Goal: Task Accomplishment & Management: Use online tool/utility

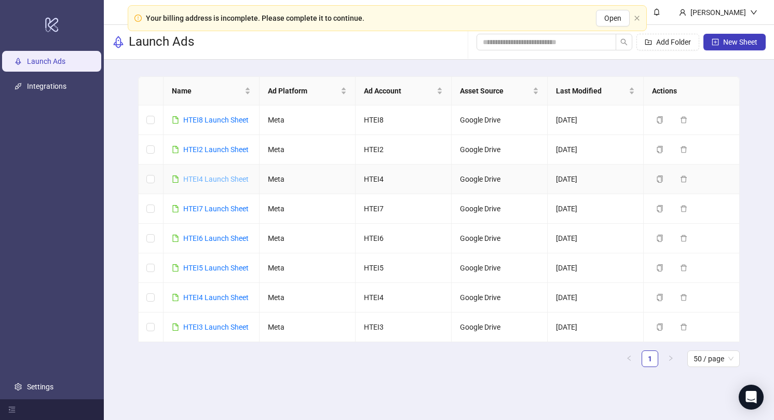
click at [218, 175] on link "HTEI4 Launch Sheet" at bounding box center [215, 179] width 65 height 8
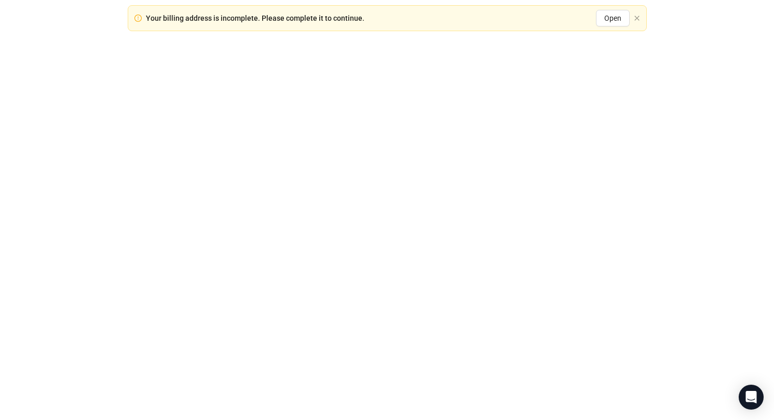
click at [218, 175] on div at bounding box center [387, 210] width 774 height 420
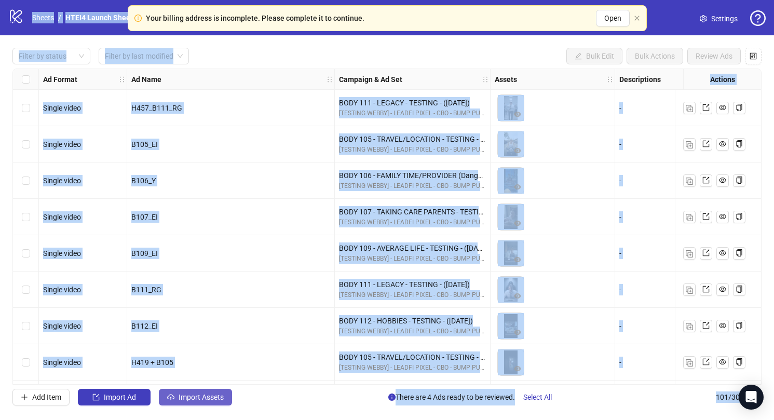
click at [193, 399] on span "Import Assets" at bounding box center [201, 397] width 45 height 8
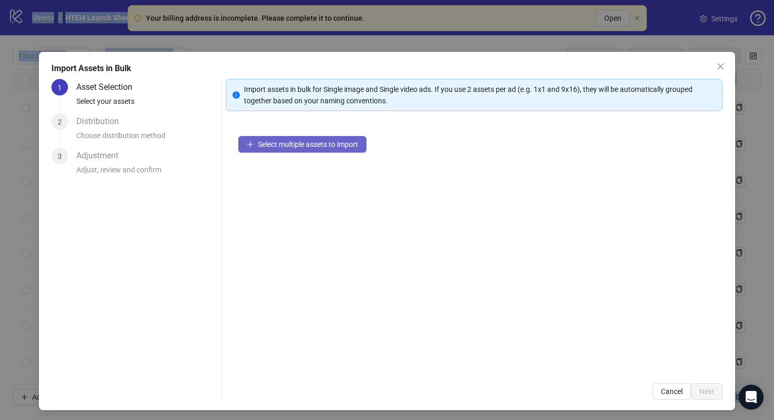
click at [327, 148] on span "Select multiple assets to import" at bounding box center [308, 144] width 100 height 8
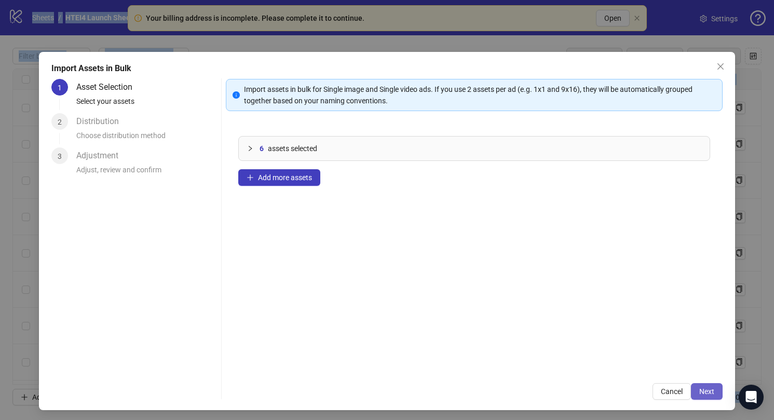
click at [701, 394] on span "Next" at bounding box center [706, 391] width 15 height 8
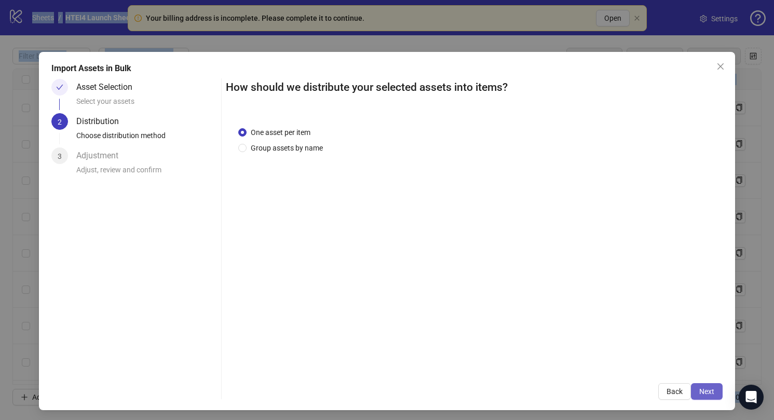
click at [710, 394] on span "Next" at bounding box center [706, 391] width 15 height 8
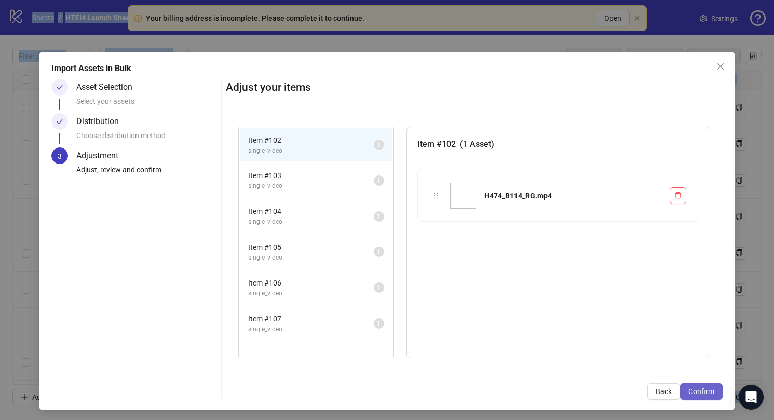
click at [709, 393] on span "Confirm" at bounding box center [701, 391] width 26 height 8
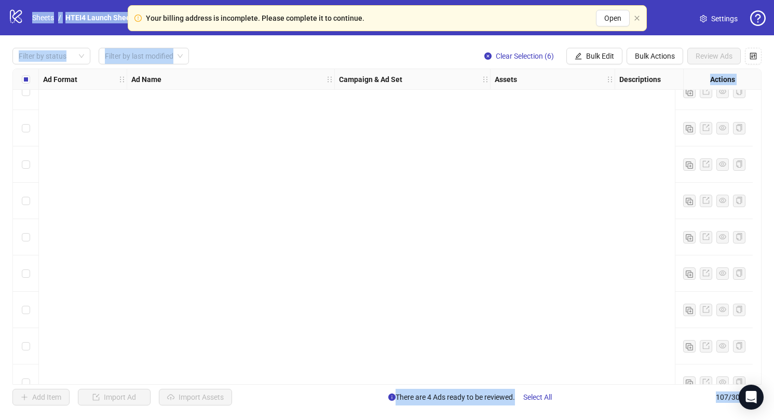
scroll to position [3597, 0]
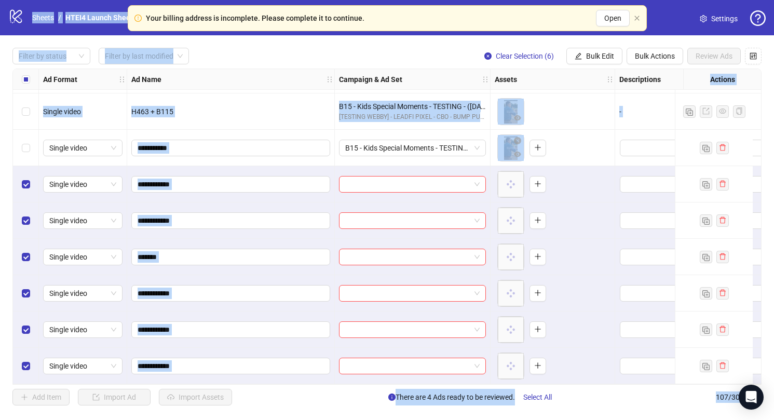
click at [396, 188] on div at bounding box center [413, 184] width 156 height 36
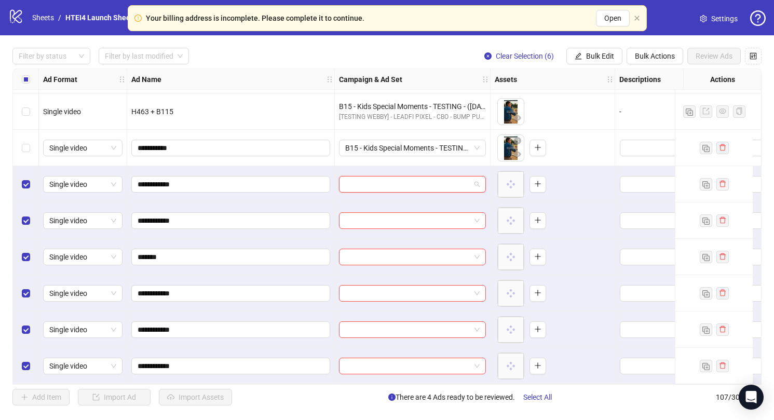
click at [396, 182] on input "search" at bounding box center [407, 184] width 125 height 16
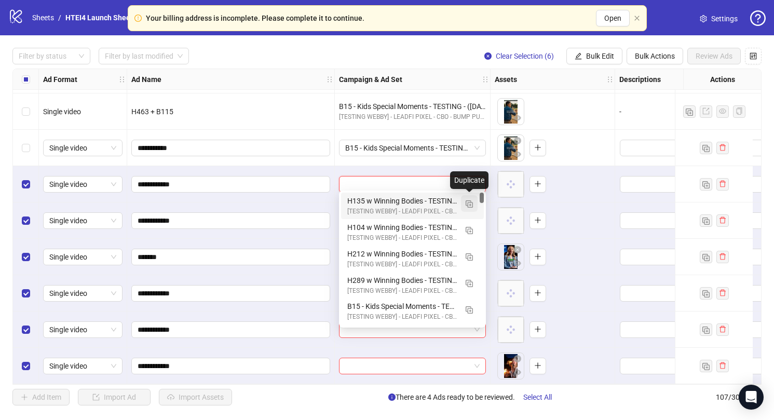
click at [464, 206] on button "button" at bounding box center [469, 203] width 17 height 17
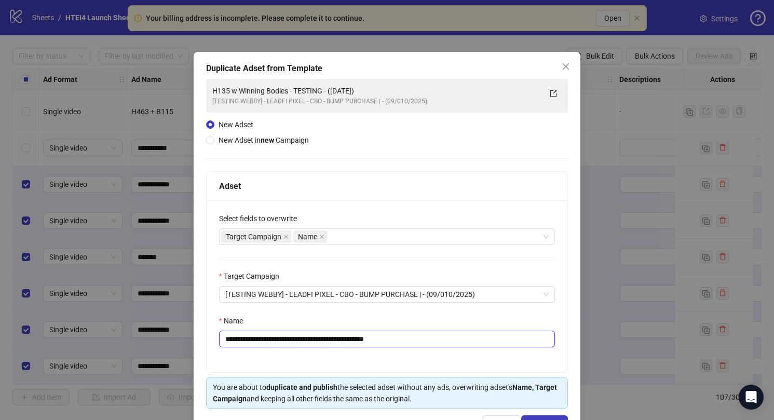
drag, startPoint x: 302, startPoint y: 339, endPoint x: 195, endPoint y: 337, distance: 106.9
click at [195, 337] on div "**********" at bounding box center [387, 247] width 387 height 390
click at [349, 339] on input "**********" at bounding box center [387, 339] width 336 height 17
click at [350, 340] on input "**********" at bounding box center [387, 339] width 336 height 17
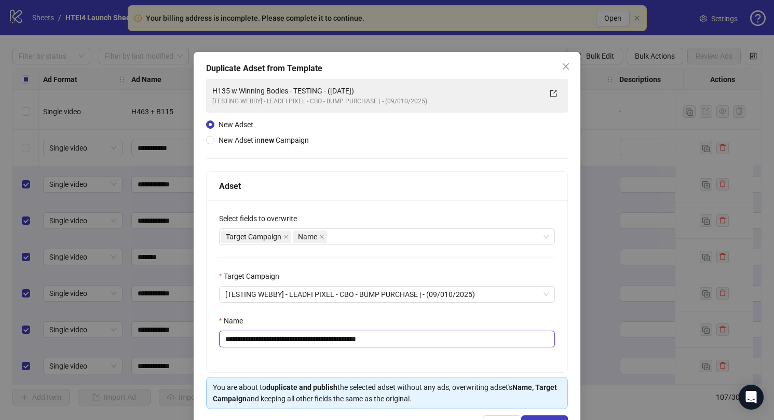
drag, startPoint x: 375, startPoint y: 341, endPoint x: 444, endPoint y: 341, distance: 69.5
click at [443, 341] on input "**********" at bounding box center [387, 339] width 336 height 17
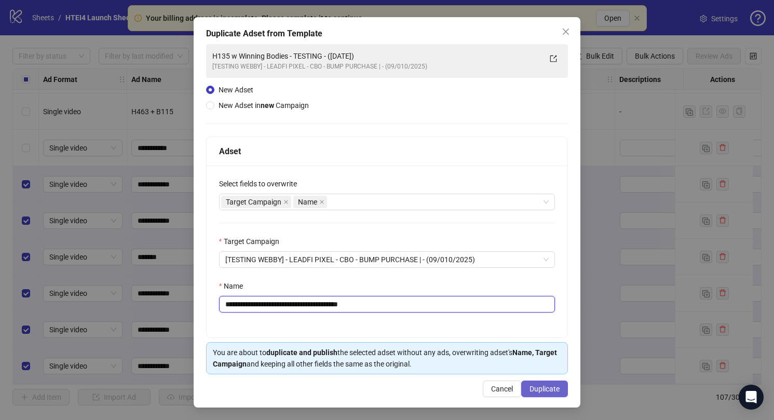
type input "**********"
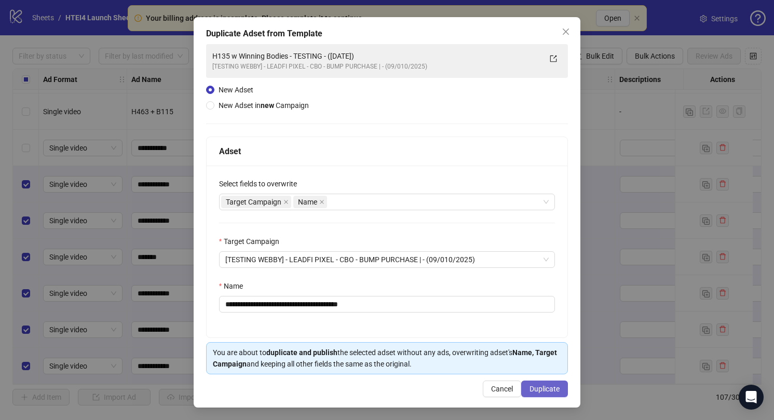
click at [551, 388] on span "Duplicate" at bounding box center [544, 389] width 30 height 8
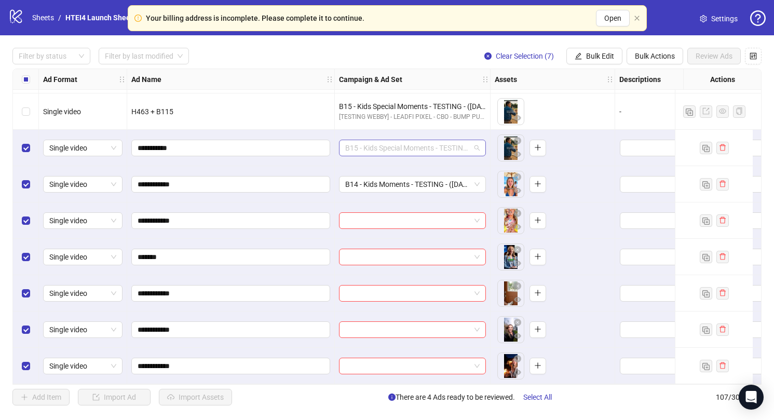
click at [405, 148] on span "B15 - Kids Special Moments - TESTING - ([DATE])" at bounding box center [412, 148] width 134 height 16
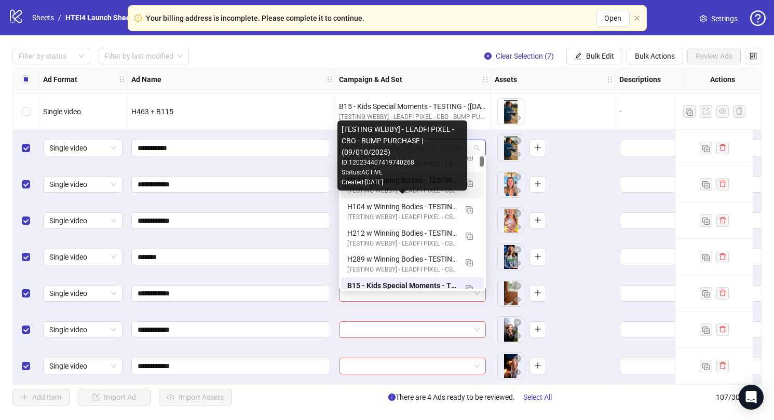
scroll to position [0, 0]
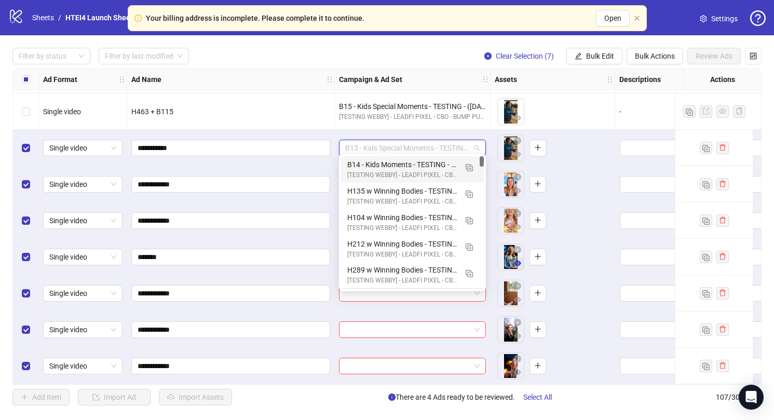
click at [515, 261] on icon "eye" at bounding box center [517, 263] width 7 height 5
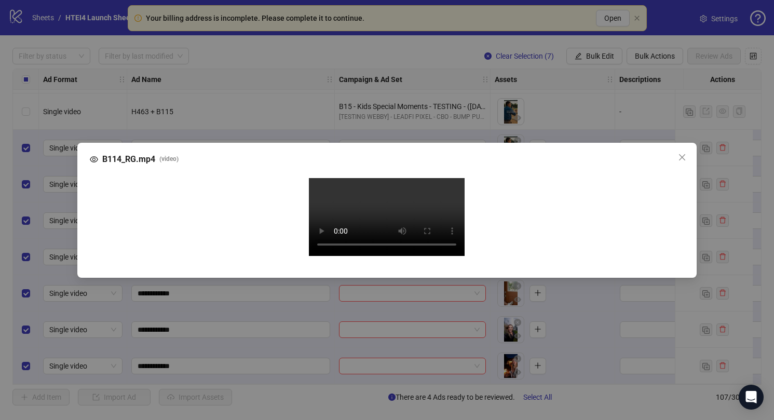
click at [367, 399] on div "B114_RG.mp4 ( video ) Your browser does not support the video tag." at bounding box center [387, 210] width 774 height 420
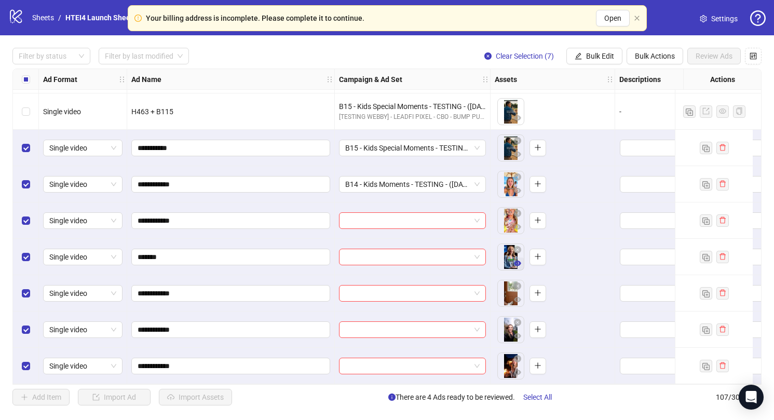
click at [517, 261] on icon "eye" at bounding box center [517, 263] width 7 height 5
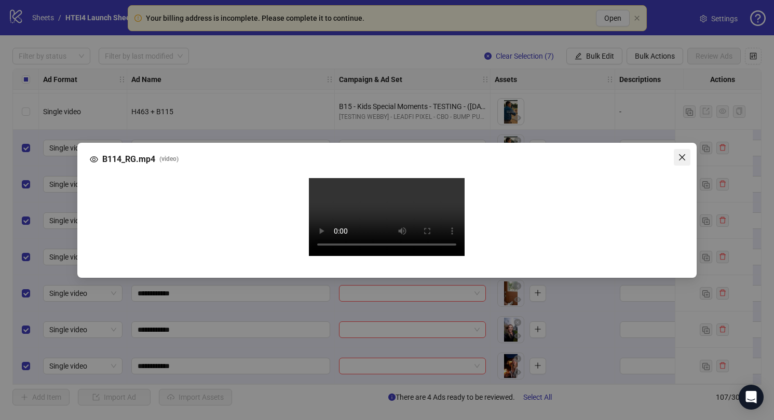
click at [683, 153] on icon "close" at bounding box center [682, 157] width 8 height 8
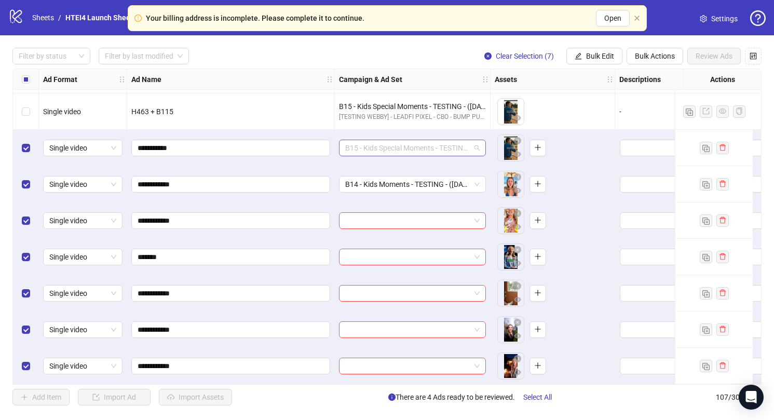
click at [435, 147] on span "B15 - Kids Special Moments - TESTING - ([DATE])" at bounding box center [412, 148] width 134 height 16
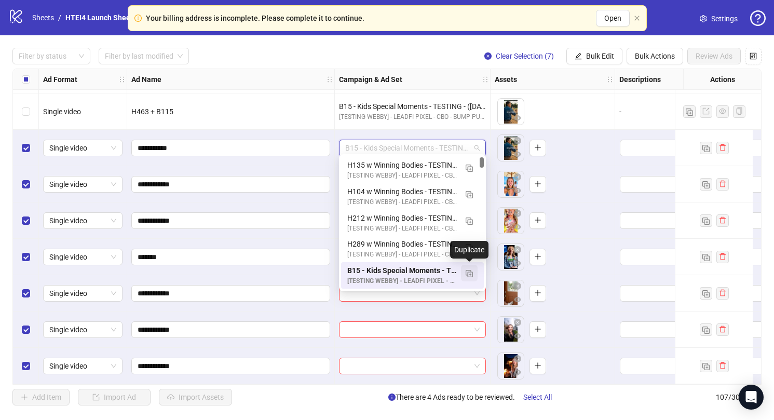
click at [473, 276] on button "button" at bounding box center [469, 273] width 17 height 17
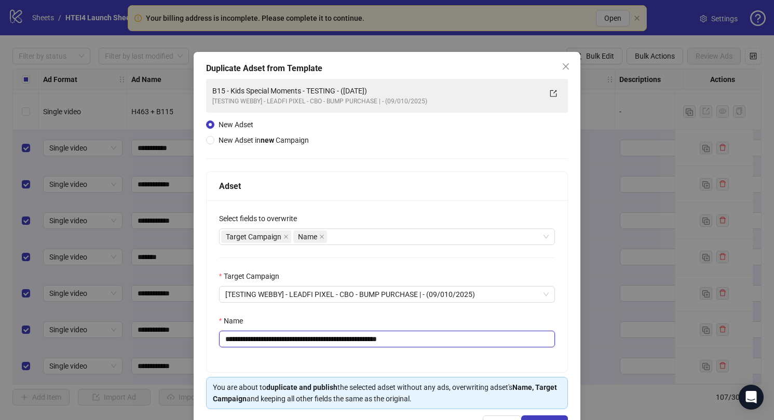
click at [239, 341] on input "**********" at bounding box center [387, 339] width 336 height 17
drag, startPoint x: 243, startPoint y: 338, endPoint x: 316, endPoint y: 343, distance: 72.8
click at [316, 343] on input "**********" at bounding box center [387, 339] width 336 height 17
click at [353, 339] on input "**********" at bounding box center [387, 339] width 336 height 17
drag, startPoint x: 377, startPoint y: 342, endPoint x: 469, endPoint y: 342, distance: 91.9
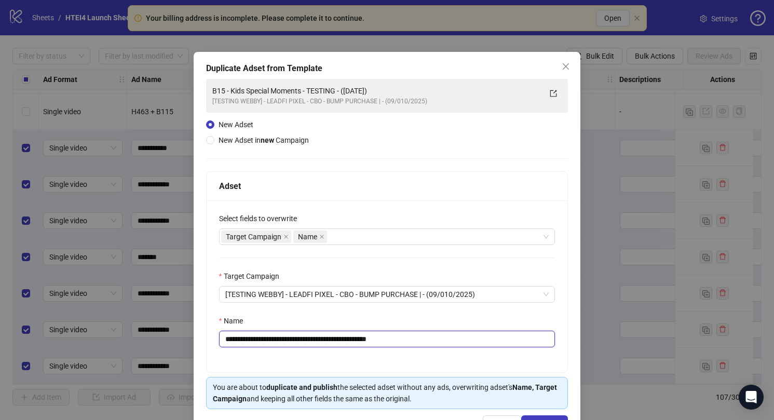
click at [469, 342] on input "**********" at bounding box center [387, 339] width 336 height 17
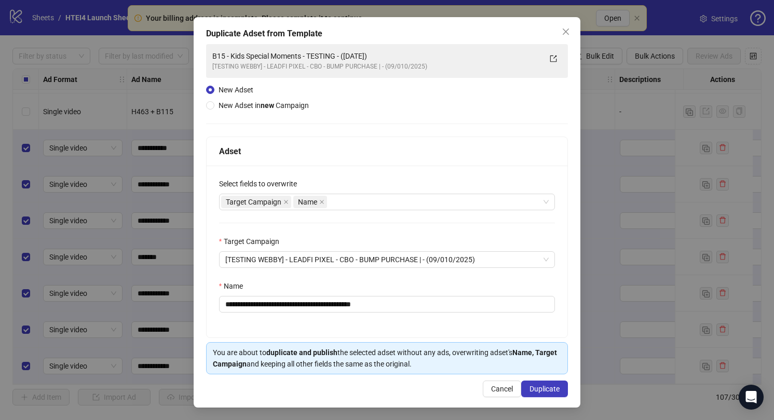
drag, startPoint x: 546, startPoint y: 392, endPoint x: 325, endPoint y: 288, distance: 244.4
click at [325, 288] on div "**********" at bounding box center [387, 212] width 387 height 390
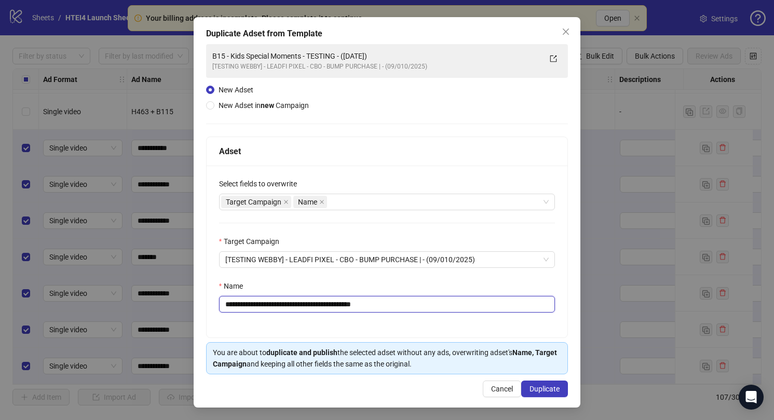
click at [230, 304] on input "**********" at bounding box center [387, 304] width 336 height 17
type input "**********"
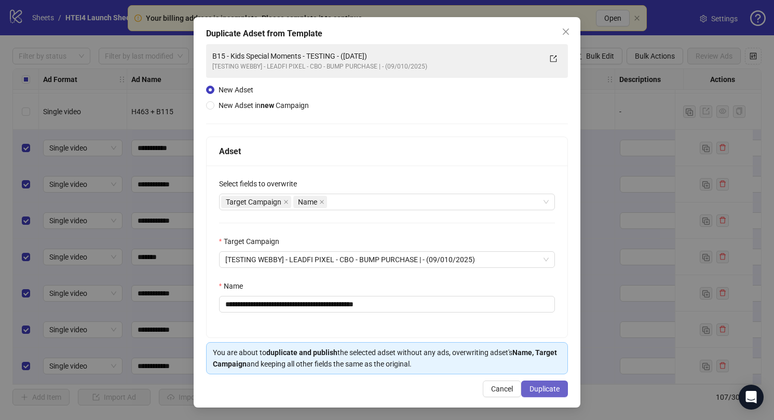
click at [548, 394] on button "Duplicate" at bounding box center [544, 388] width 47 height 17
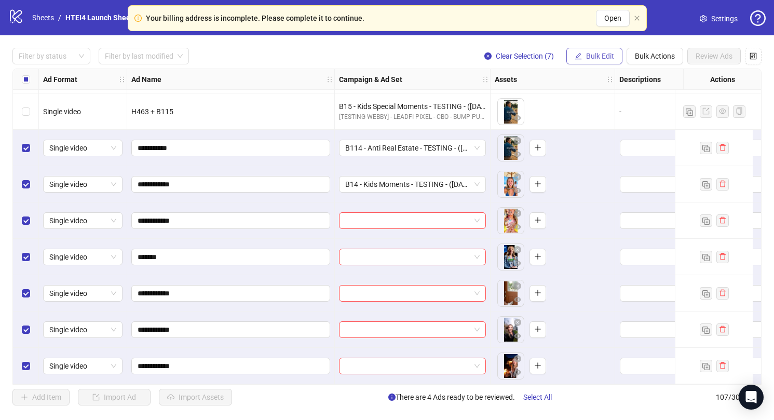
click at [600, 58] on span "Bulk Edit" at bounding box center [600, 56] width 28 height 8
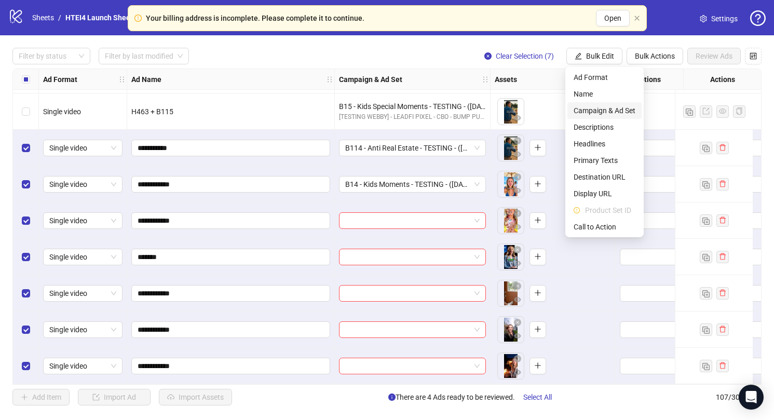
click at [610, 113] on span "Campaign & Ad Set" at bounding box center [604, 110] width 62 height 11
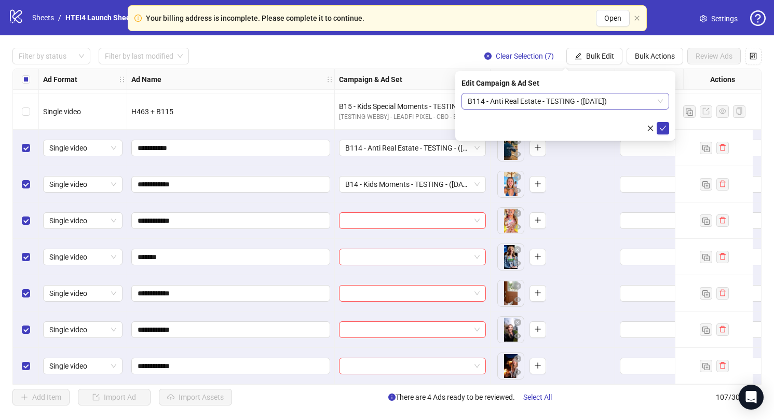
click at [572, 106] on span "B114 - Anti Real Estate - TESTING - ([DATE])" at bounding box center [565, 101] width 195 height 16
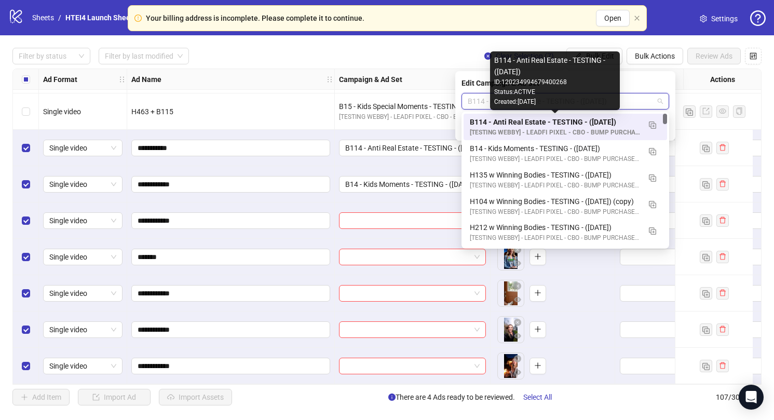
click at [525, 121] on div "B114 - Anti Real Estate - TESTING - ([DATE])" at bounding box center [555, 121] width 170 height 11
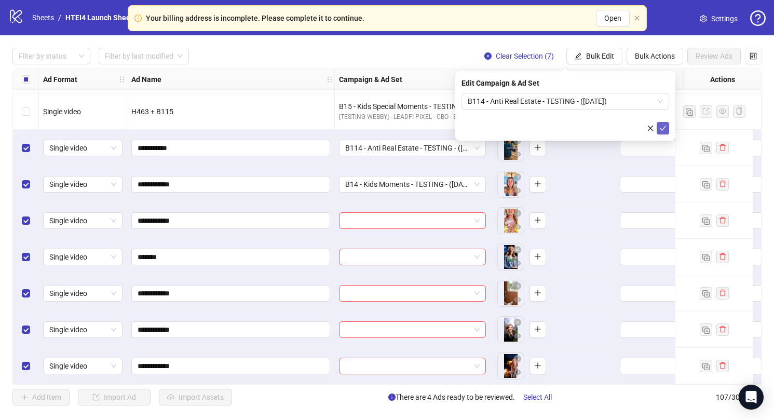
click at [659, 130] on icon "check" at bounding box center [662, 128] width 7 height 7
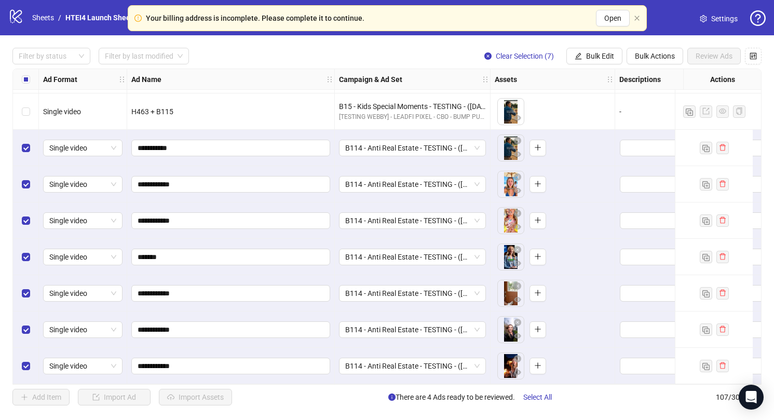
scroll to position [3597, 104]
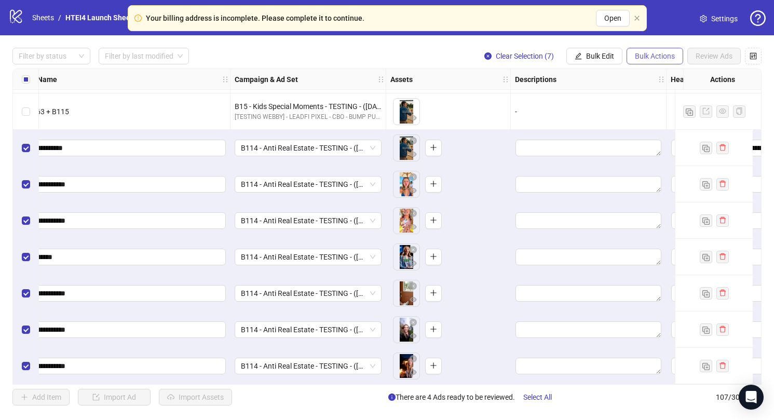
click at [650, 59] on span "Bulk Actions" at bounding box center [655, 56] width 40 height 8
click at [607, 52] on span "Bulk Edit" at bounding box center [600, 56] width 28 height 8
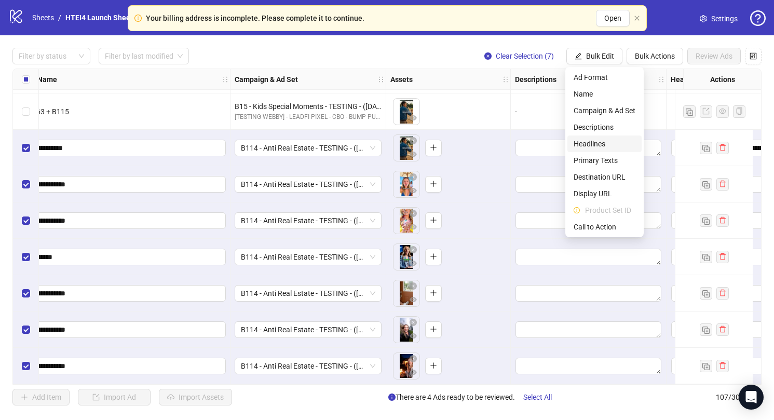
click at [604, 138] on span "Headlines" at bounding box center [604, 143] width 62 height 11
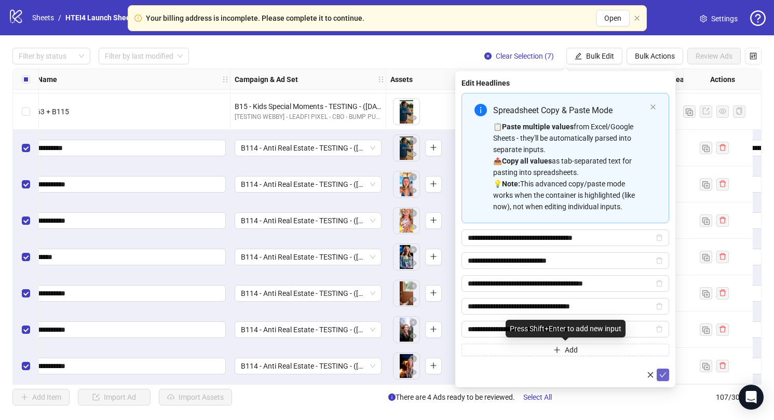
click at [664, 373] on icon "check" at bounding box center [662, 374] width 7 height 7
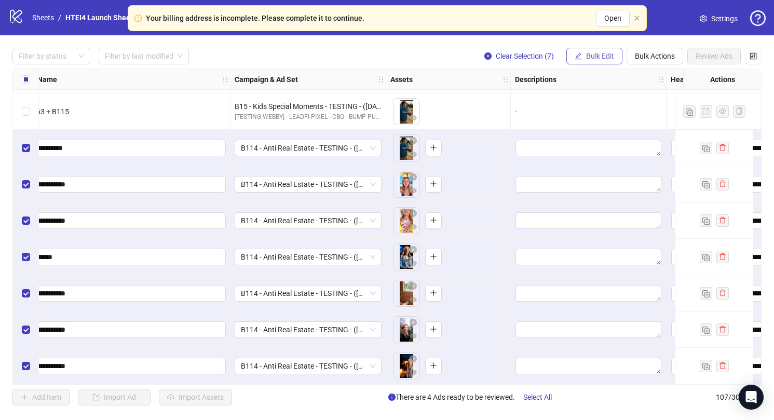
click at [598, 48] on button "Bulk Edit" at bounding box center [594, 56] width 56 height 17
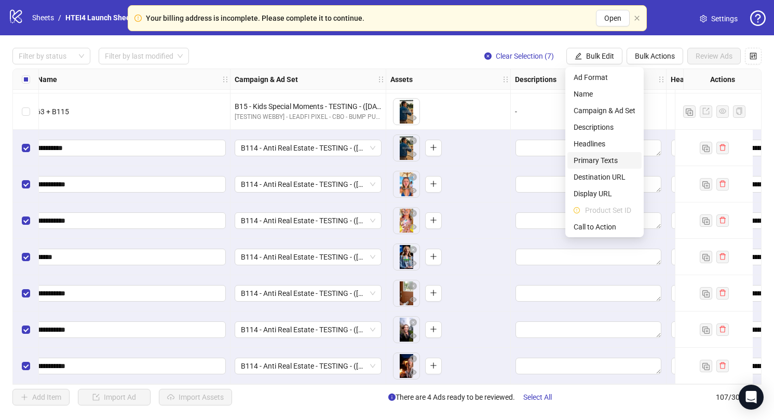
click at [599, 156] on span "Primary Texts" at bounding box center [604, 160] width 62 height 11
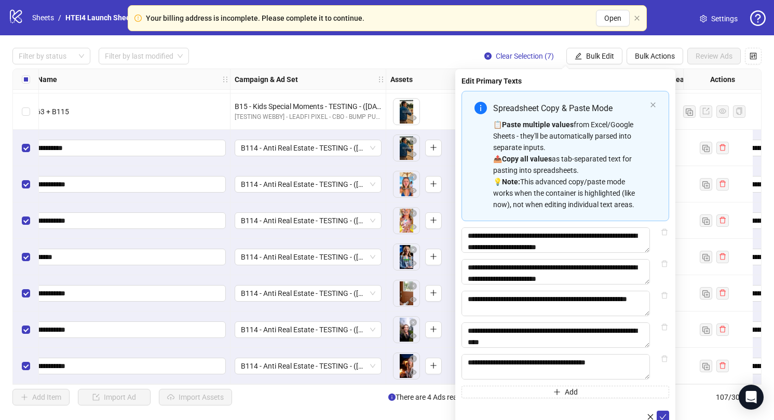
scroll to position [24, 0]
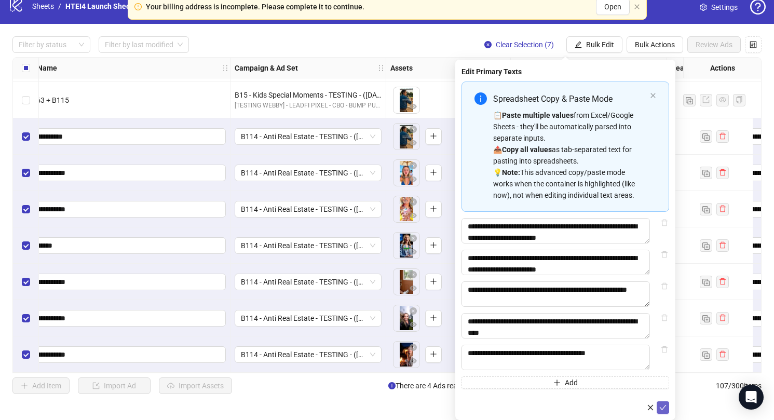
click at [665, 408] on icon "check" at bounding box center [662, 407] width 7 height 7
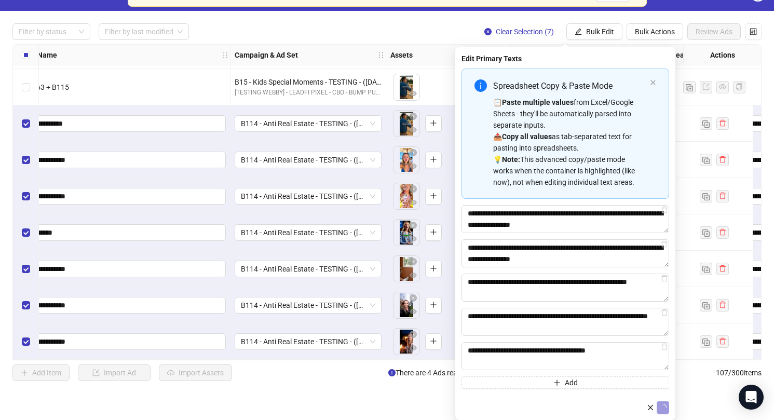
scroll to position [0, 0]
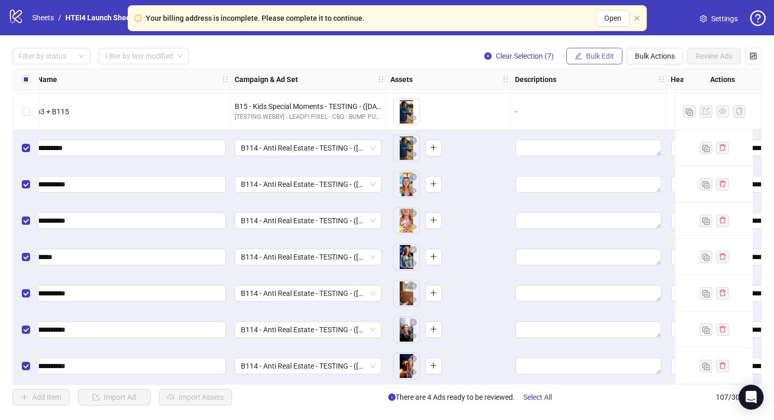
click at [596, 62] on button "Bulk Edit" at bounding box center [594, 56] width 56 height 17
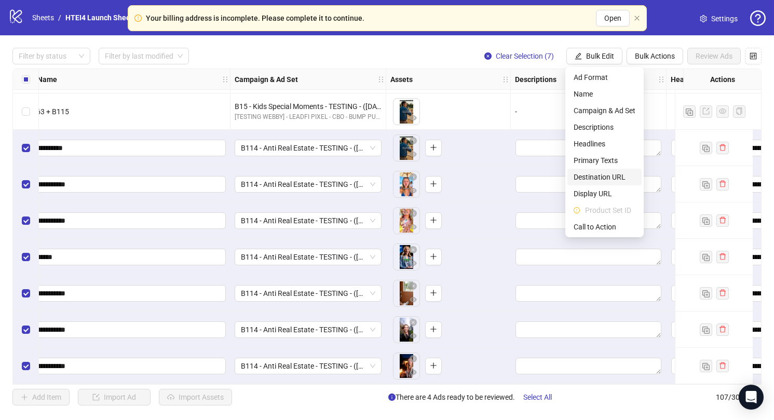
click at [593, 178] on span "Destination URL" at bounding box center [604, 176] width 62 height 11
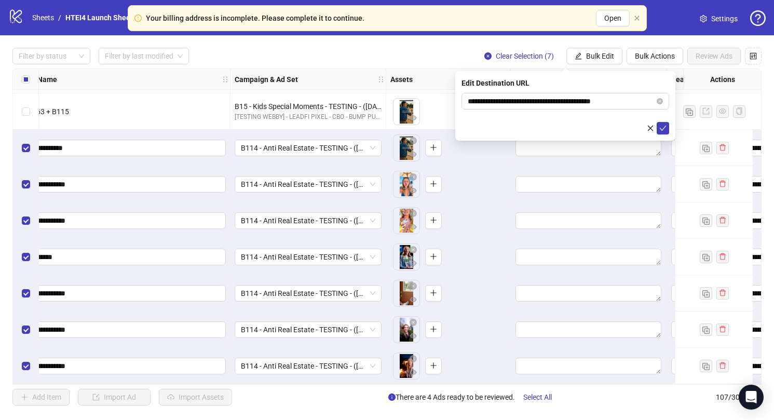
click at [670, 128] on div "**********" at bounding box center [565, 106] width 220 height 70
click at [667, 128] on button "submit" at bounding box center [662, 128] width 12 height 12
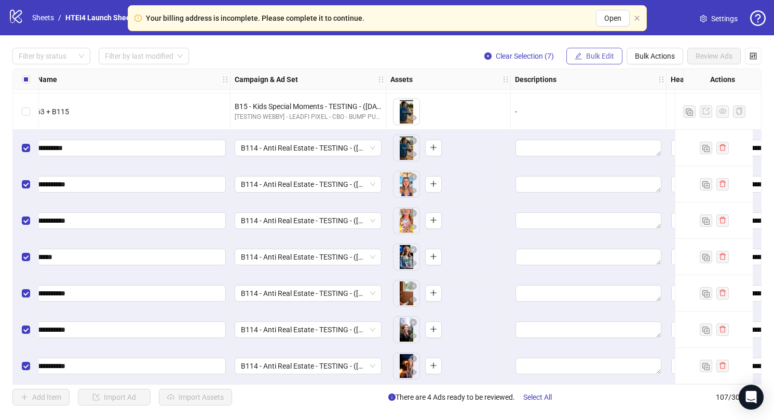
click at [582, 52] on button "Bulk Edit" at bounding box center [594, 56] width 56 height 17
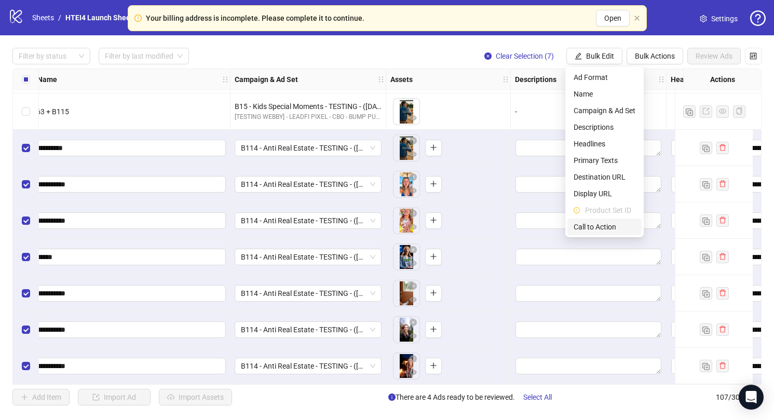
click at [588, 224] on span "Call to Action" at bounding box center [604, 226] width 62 height 11
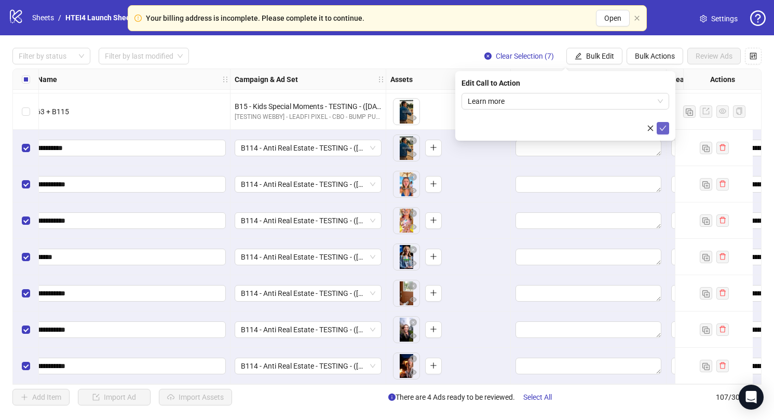
click at [660, 126] on icon "check" at bounding box center [662, 128] width 7 height 7
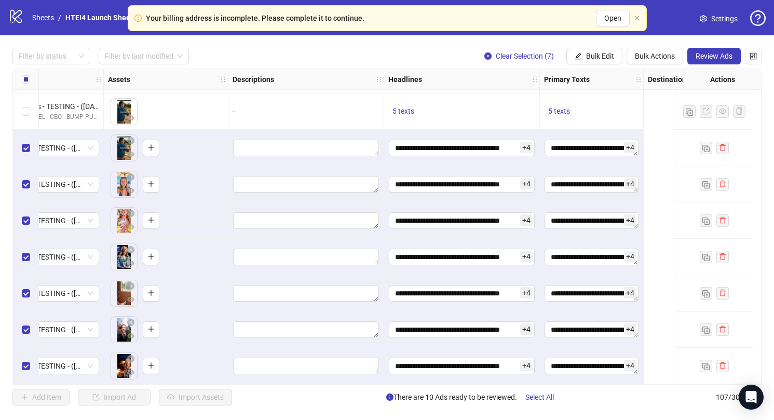
scroll to position [3597, 0]
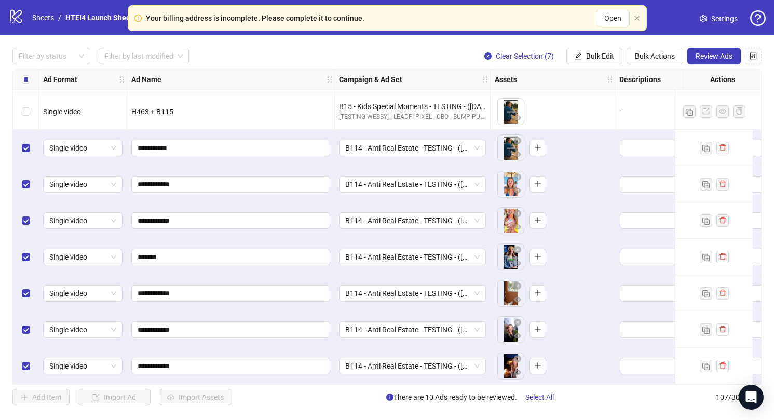
drag, startPoint x: 719, startPoint y: 53, endPoint x: 503, endPoint y: 187, distance: 254.0
click at [503, 187] on div "Filter by status Filter by last modified Clear Selection (7) Bulk Edit Bulk Act…" at bounding box center [387, 226] width 774 height 382
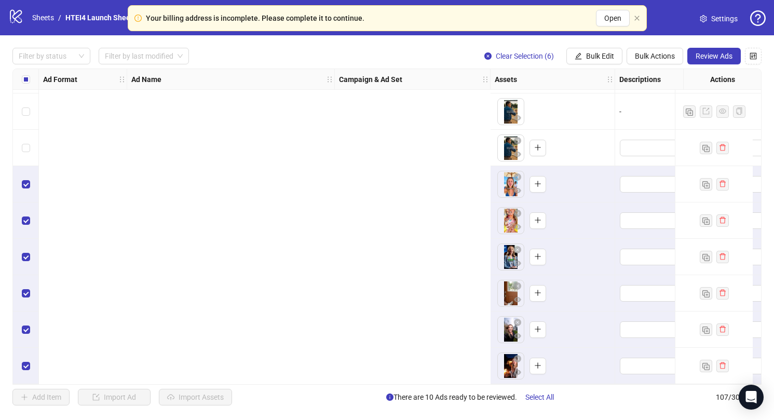
scroll to position [3597, 957]
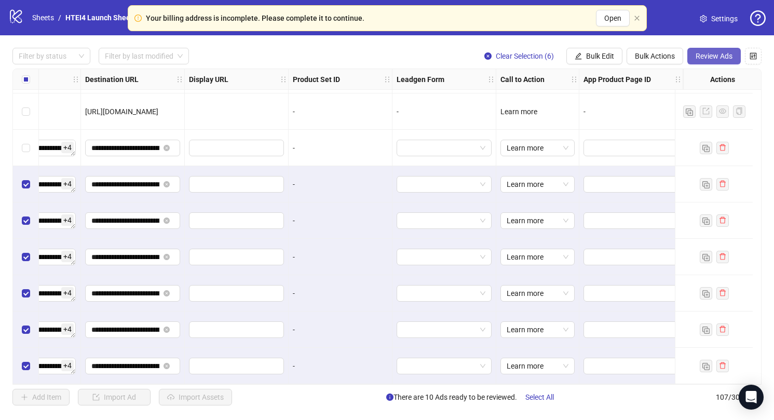
click at [702, 61] on button "Review Ads" at bounding box center [713, 56] width 53 height 17
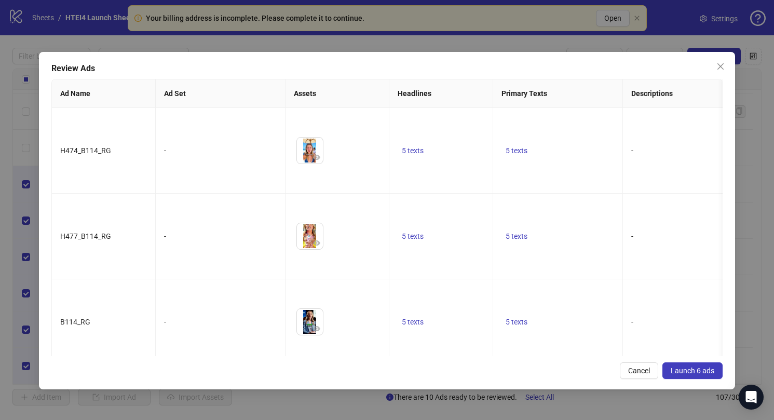
click at [670, 373] on button "Launch 6 ads" at bounding box center [692, 370] width 60 height 17
